Goal: Communication & Community: Share content

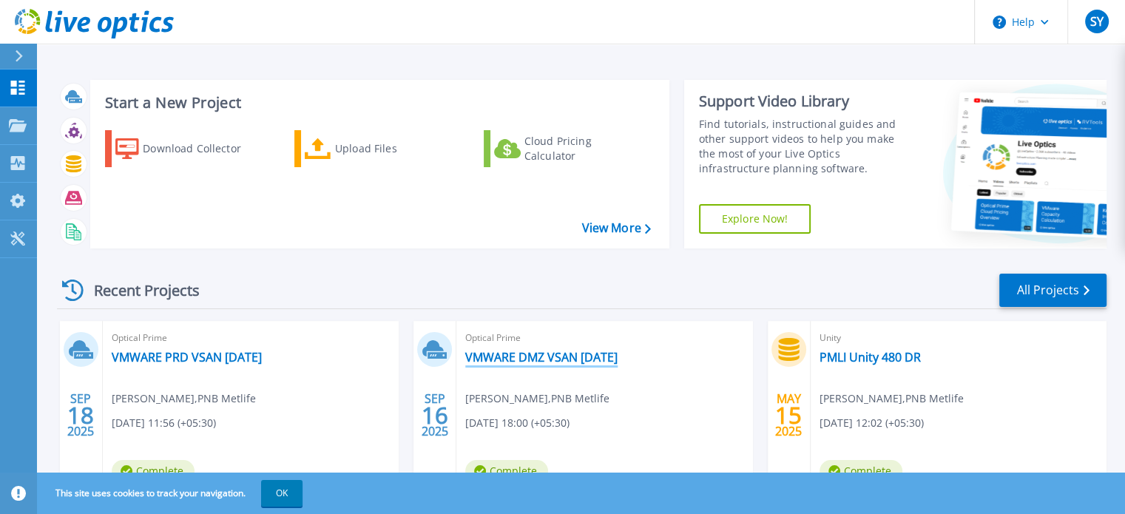
click at [553, 355] on link "VMWARE DMZ VSAN [DATE]" at bounding box center [541, 357] width 152 height 15
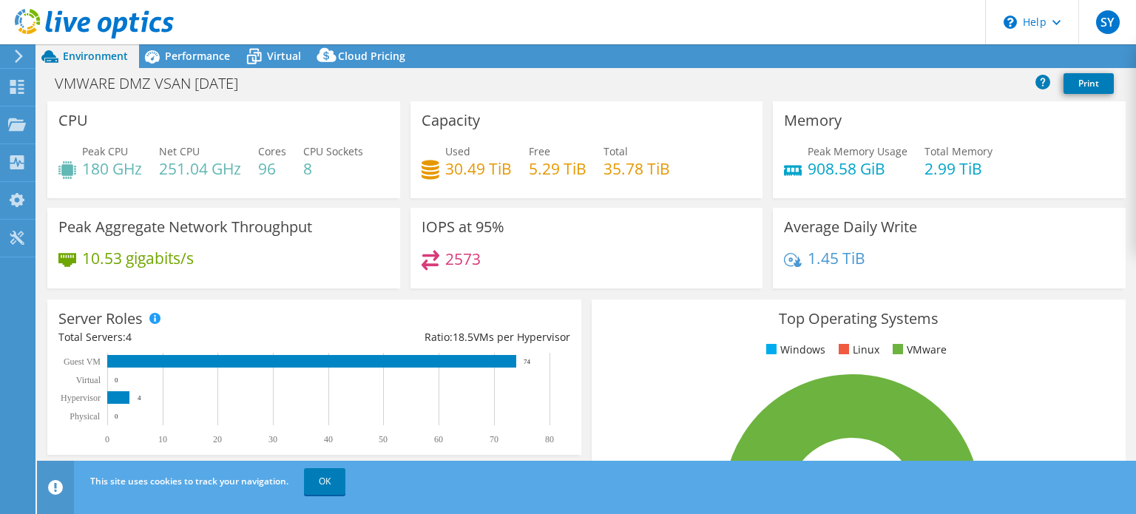
select select "USD"
click at [937, 56] on link "Share" at bounding box center [950, 56] width 61 height 23
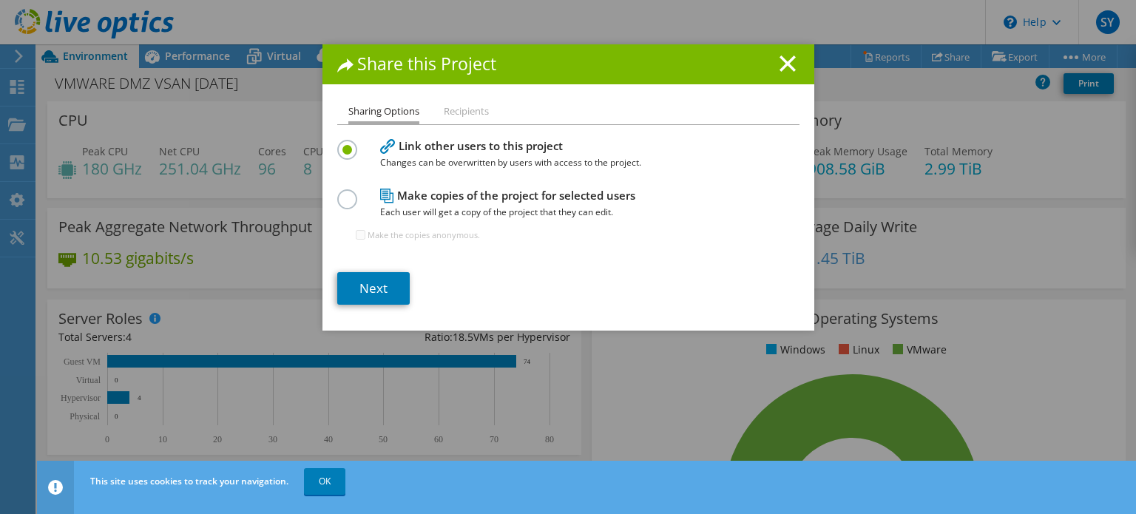
click at [339, 192] on label at bounding box center [350, 191] width 26 height 4
click at [0, 0] on input "radio" at bounding box center [0, 0] width 0 height 0
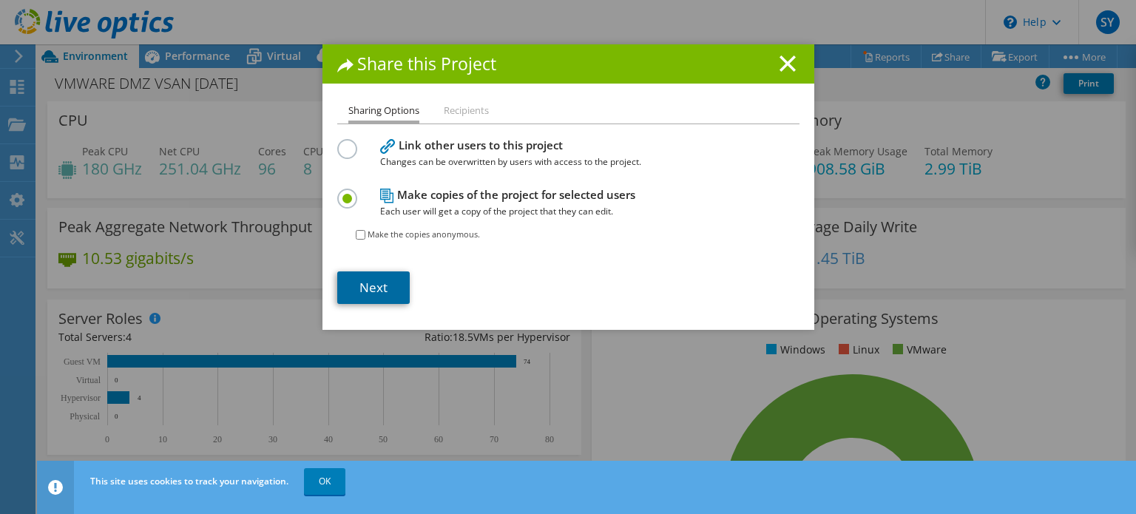
click at [358, 282] on link "Next" at bounding box center [373, 287] width 72 height 33
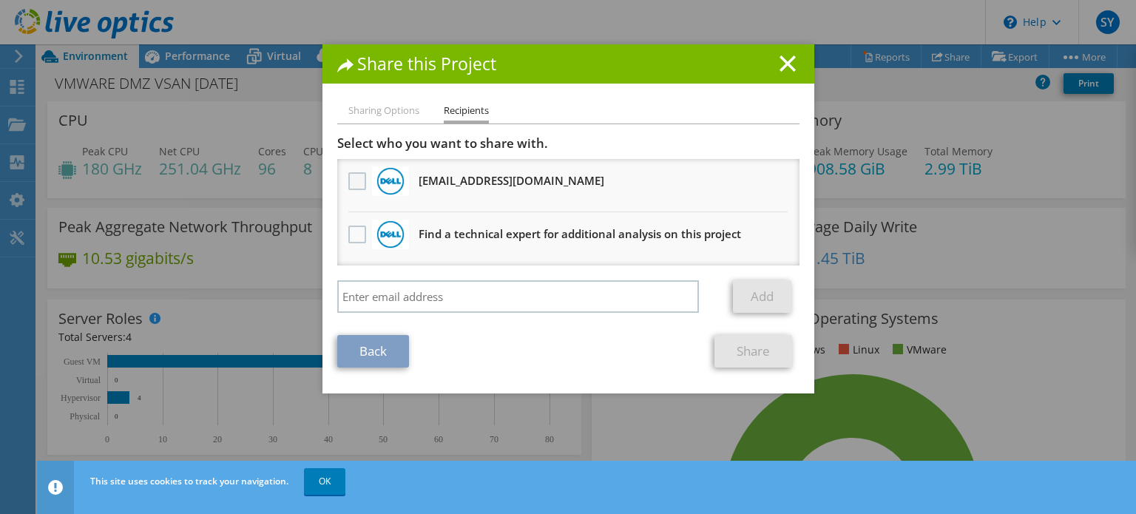
click at [354, 184] on label at bounding box center [358, 181] width 21 height 18
click at [0, 0] on input "checkbox" at bounding box center [0, 0] width 0 height 0
click at [754, 348] on link "Share" at bounding box center [753, 351] width 78 height 33
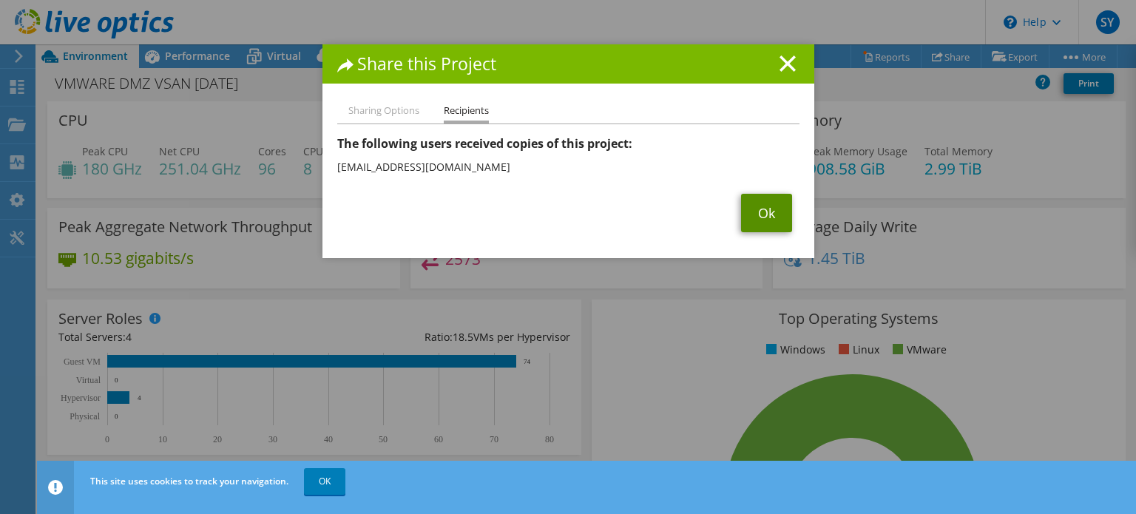
click at [741, 217] on link "Ok" at bounding box center [766, 213] width 51 height 38
